Goal: Task Accomplishment & Management: Manage account settings

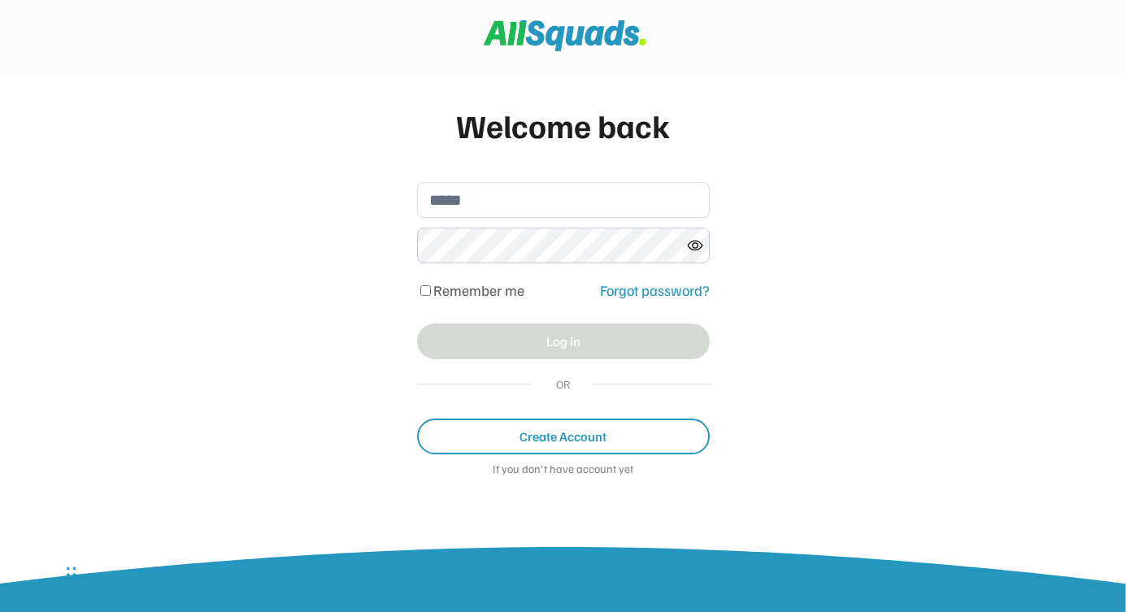
click at [464, 193] on input "email" at bounding box center [563, 200] width 293 height 36
click at [445, 199] on input "email" at bounding box center [563, 200] width 293 height 36
type input "**********"
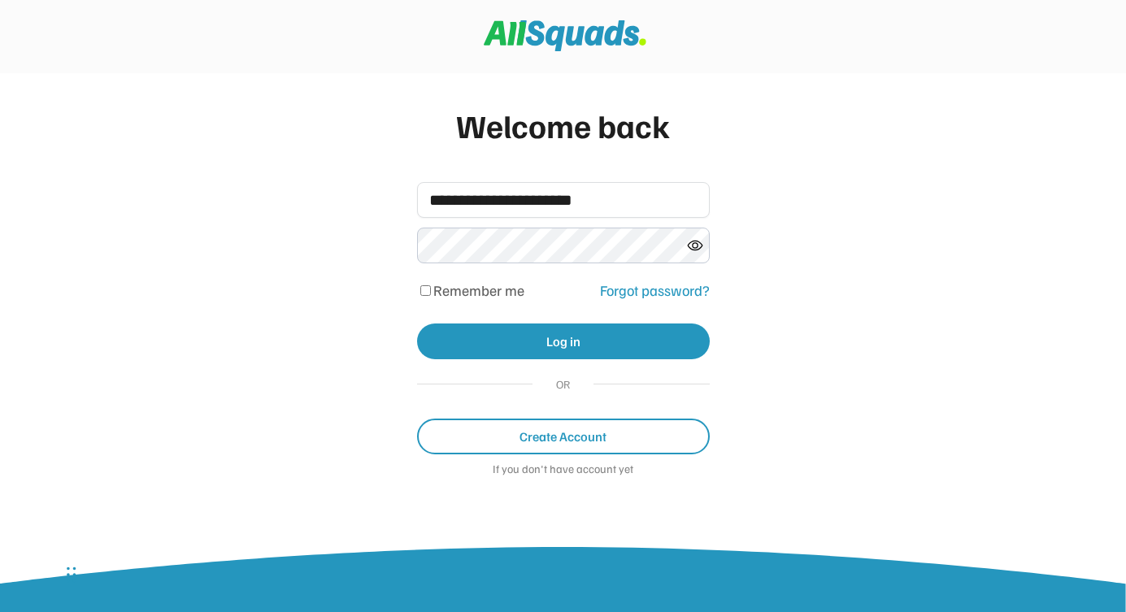
click at [541, 341] on button "Log in" at bounding box center [563, 341] width 293 height 36
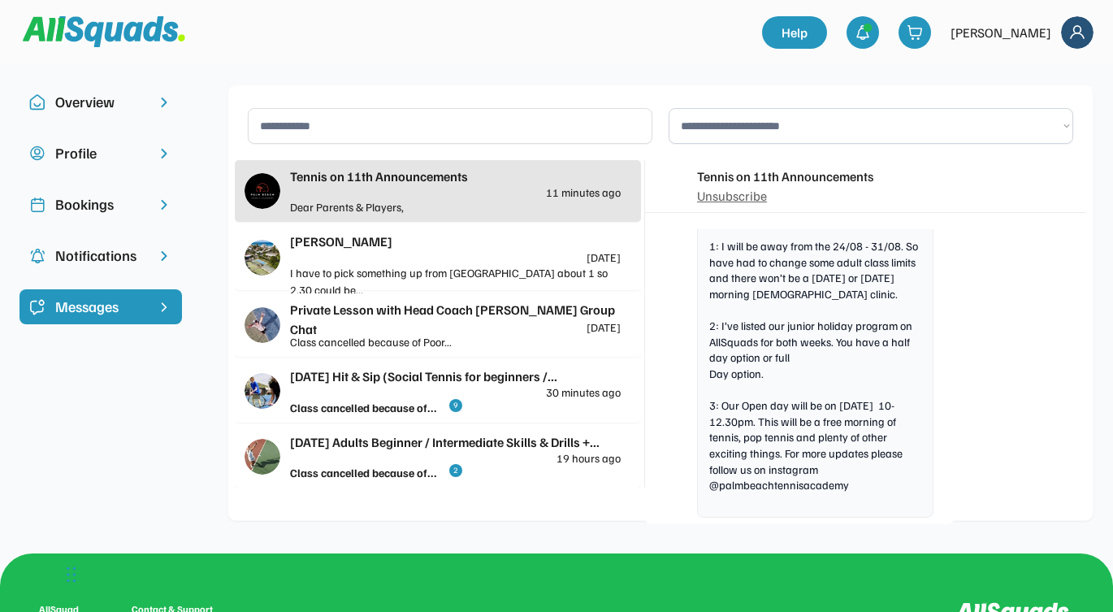
scroll to position [7047, 0]
click at [444, 53] on div at bounding box center [393, 33] width 740 height 46
